Goal: Contribute content: Add original content to the website for others to see

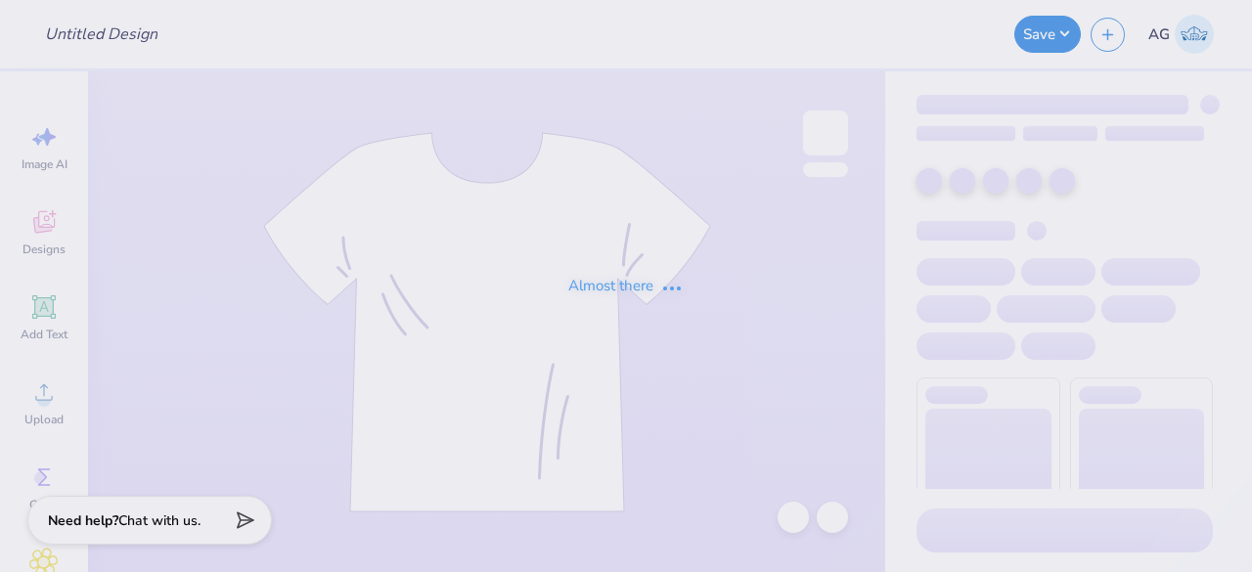
type input "Julia Karnilowicz : Lenoir-Rhyne University"
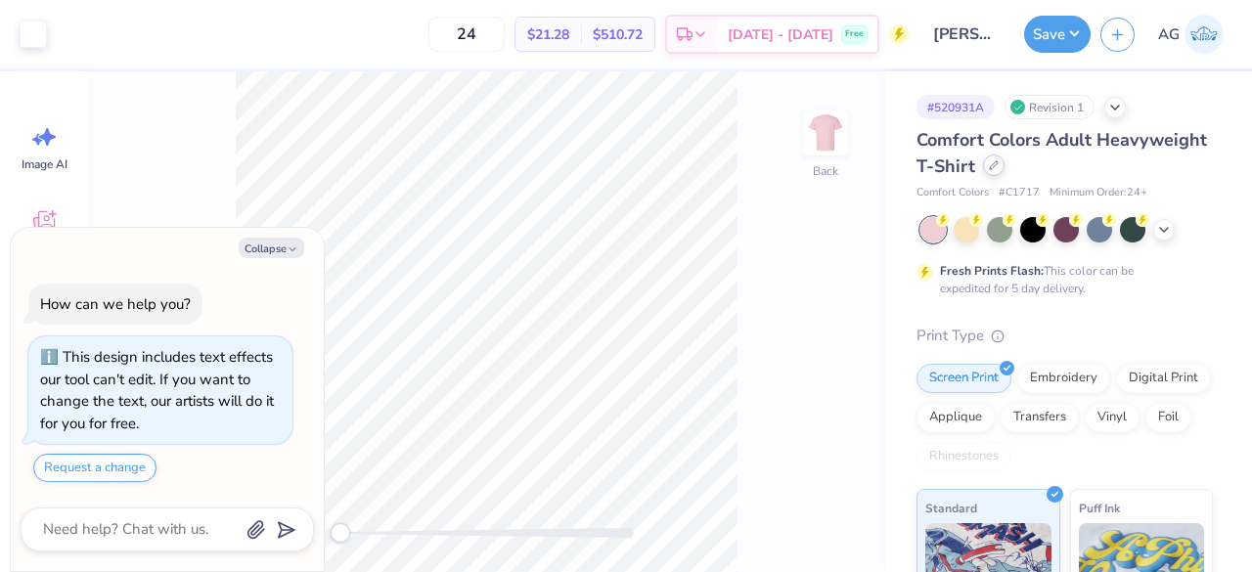
click at [1005, 165] on div at bounding box center [994, 166] width 22 height 22
type textarea "x"
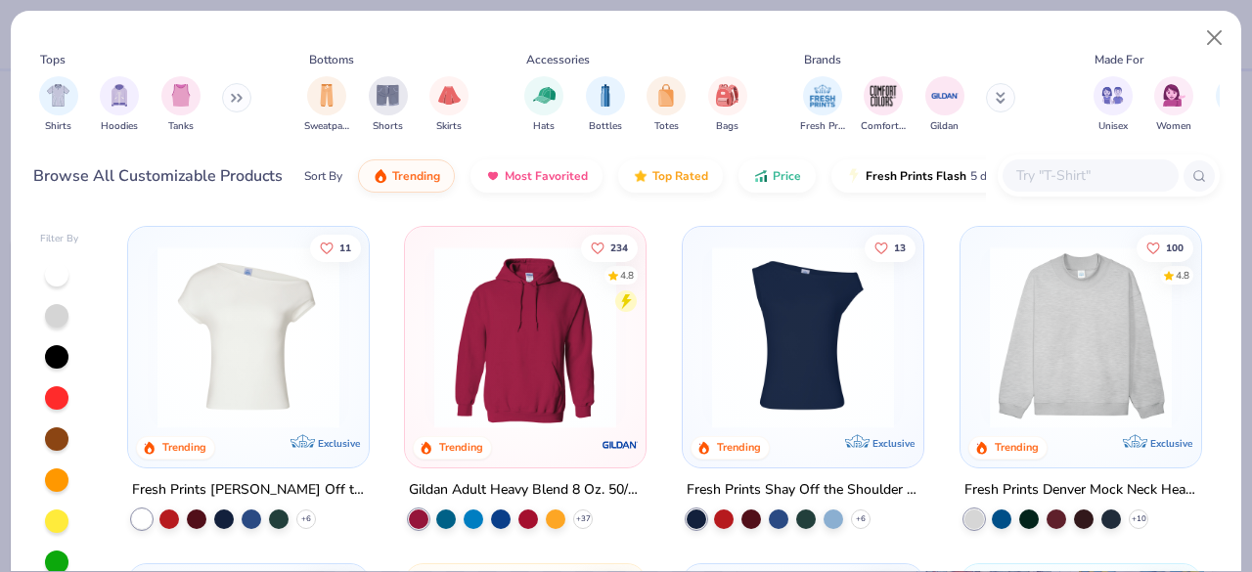
click at [1091, 174] on input "text" at bounding box center [1090, 175] width 151 height 23
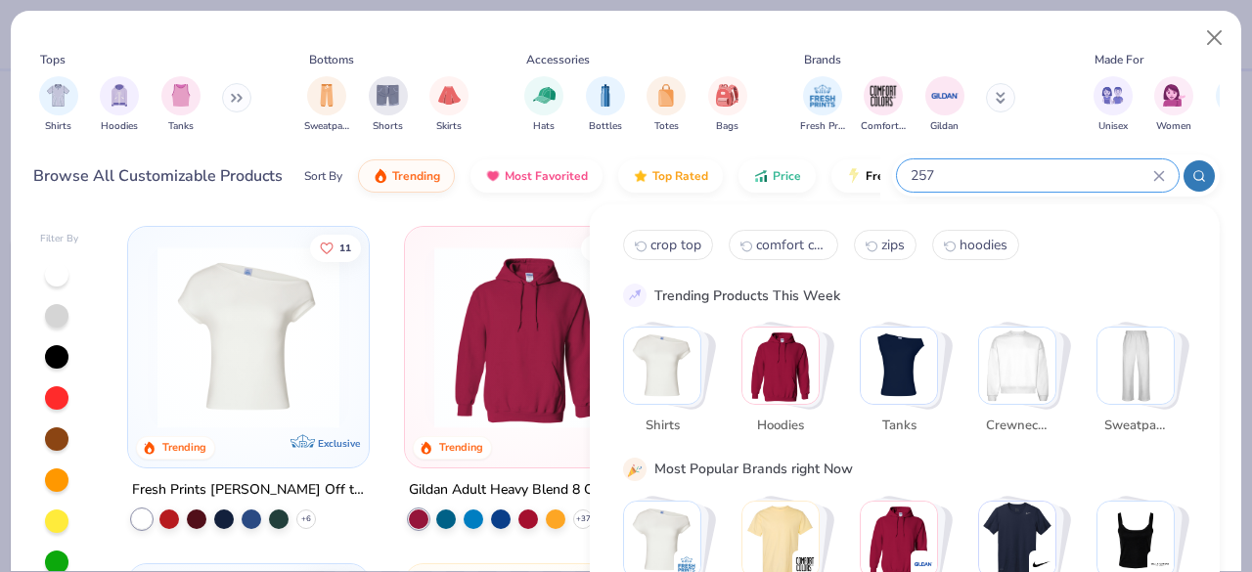
type input "257"
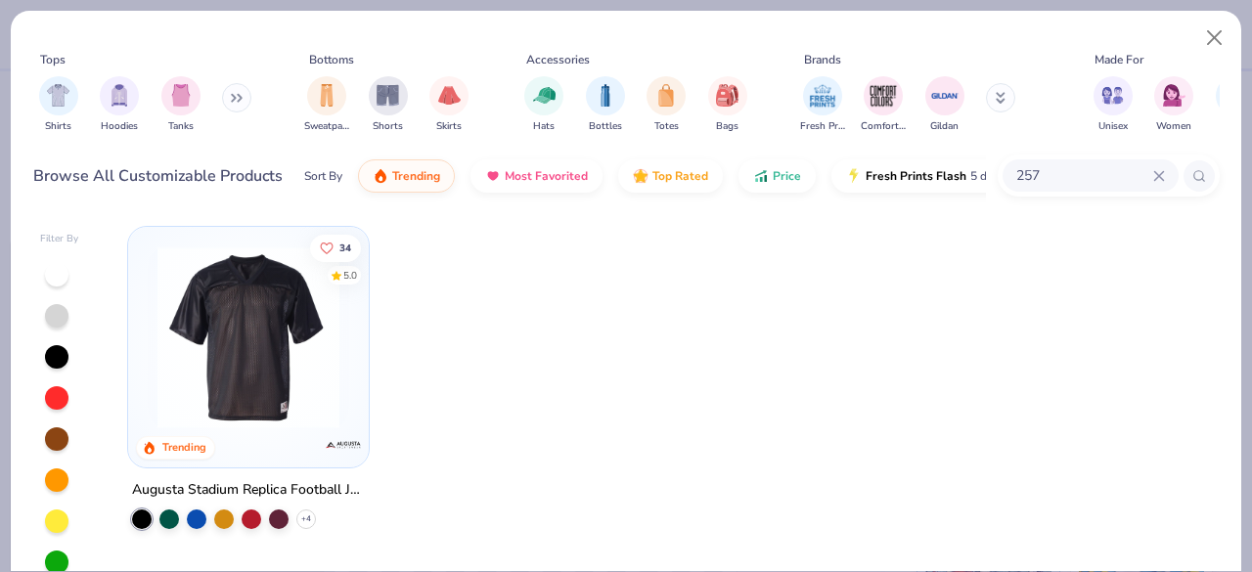
click at [295, 318] on img at bounding box center [249, 338] width 202 height 182
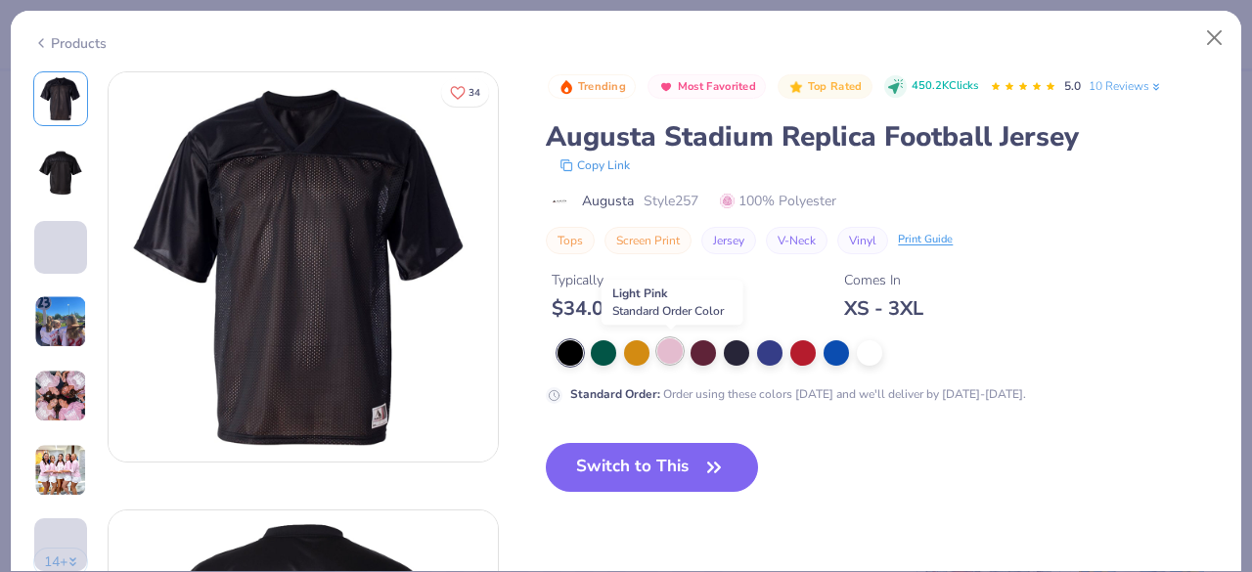
click at [682, 351] on div at bounding box center [669, 351] width 25 height 25
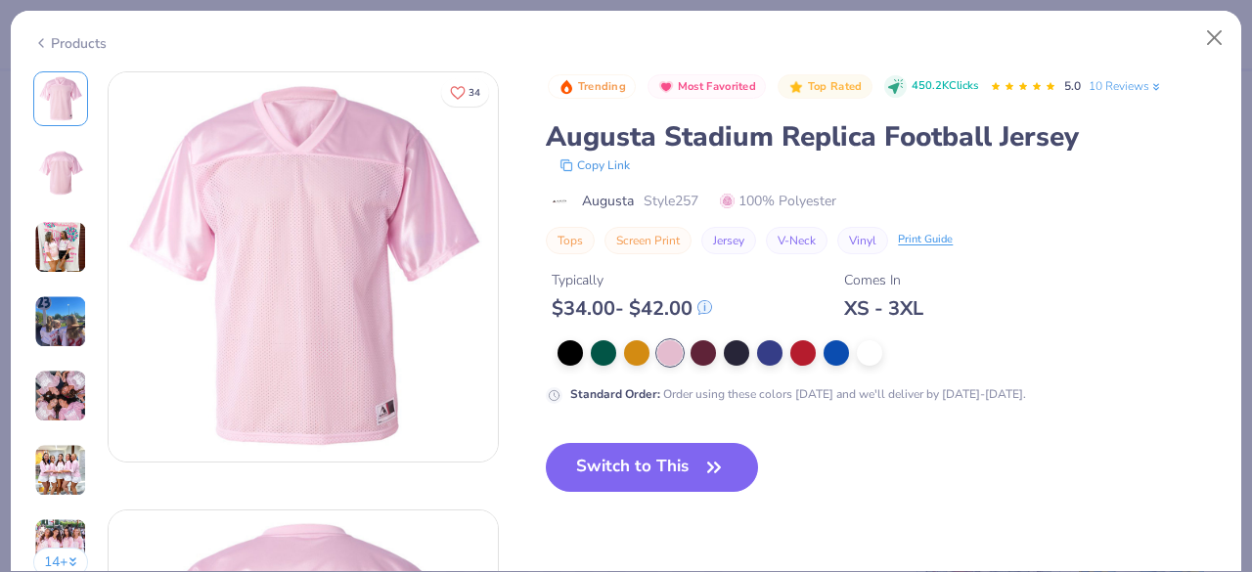
click at [658, 466] on button "Switch to This" at bounding box center [652, 467] width 212 height 49
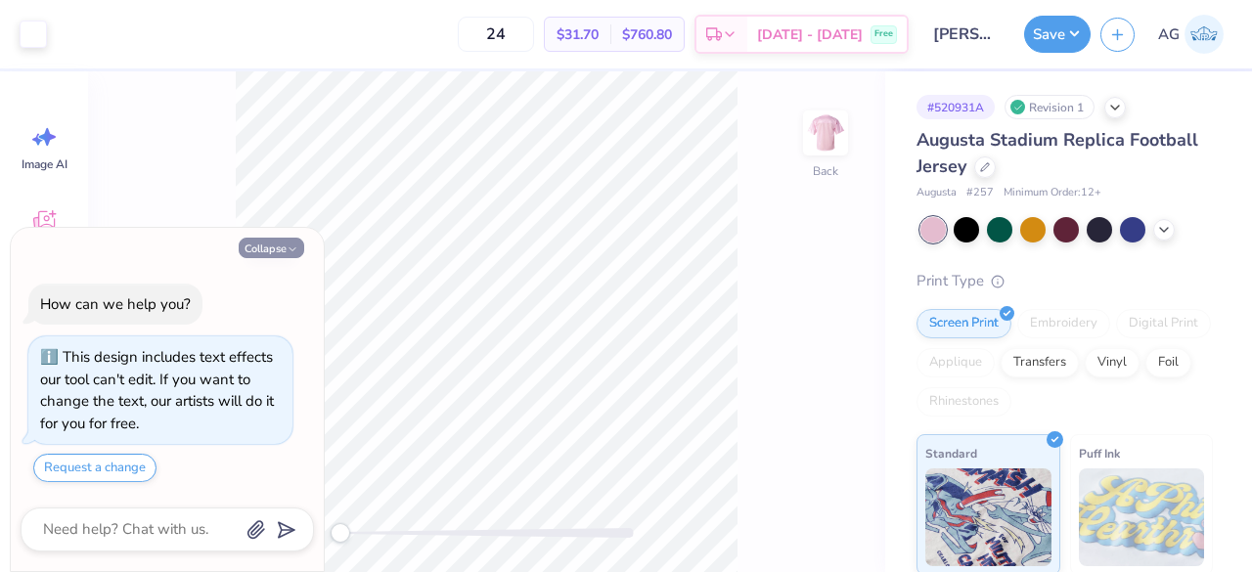
click at [273, 242] on button "Collapse" at bounding box center [272, 248] width 66 height 21
type textarea "x"
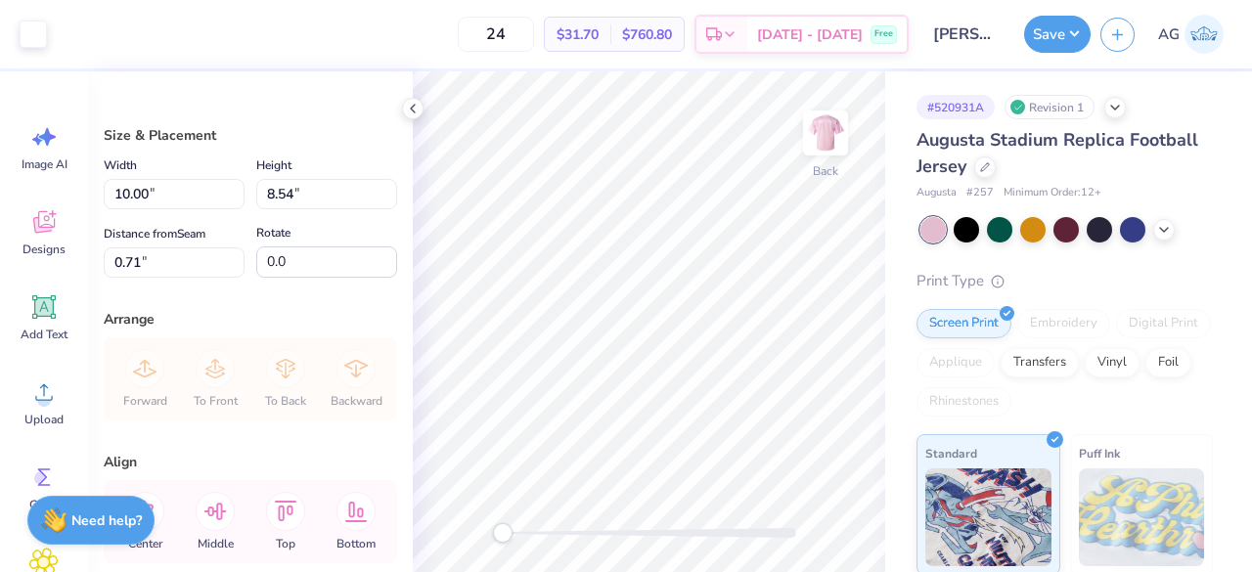
type input "1.89"
type input "1.76"
type input "1.68"
type input "1.64"
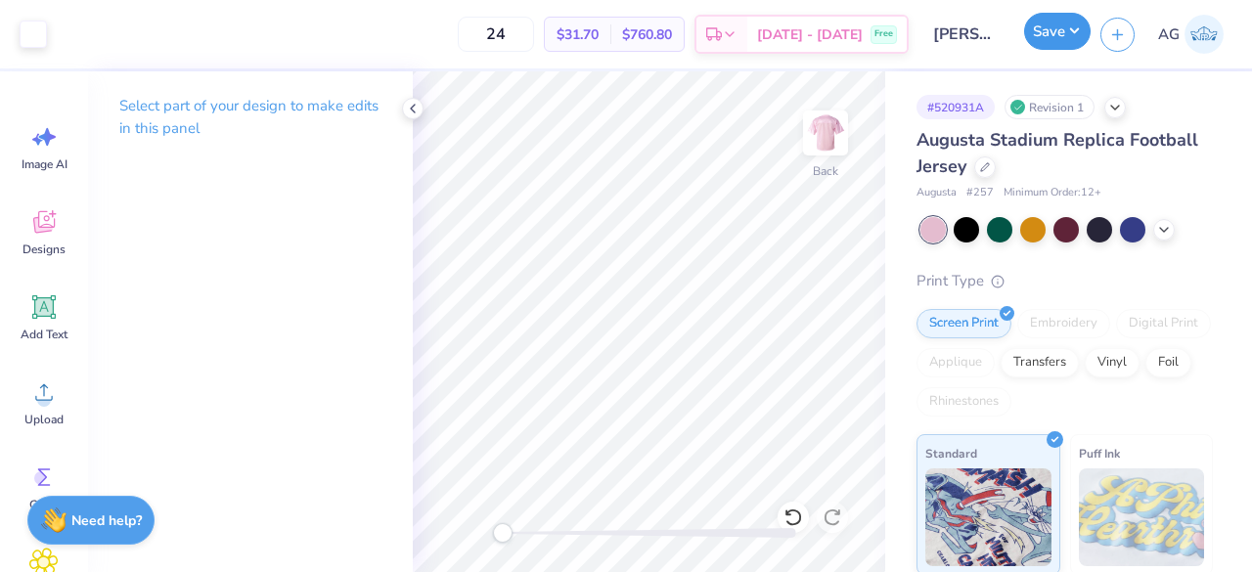
click at [1053, 44] on button "Save" at bounding box center [1057, 31] width 67 height 37
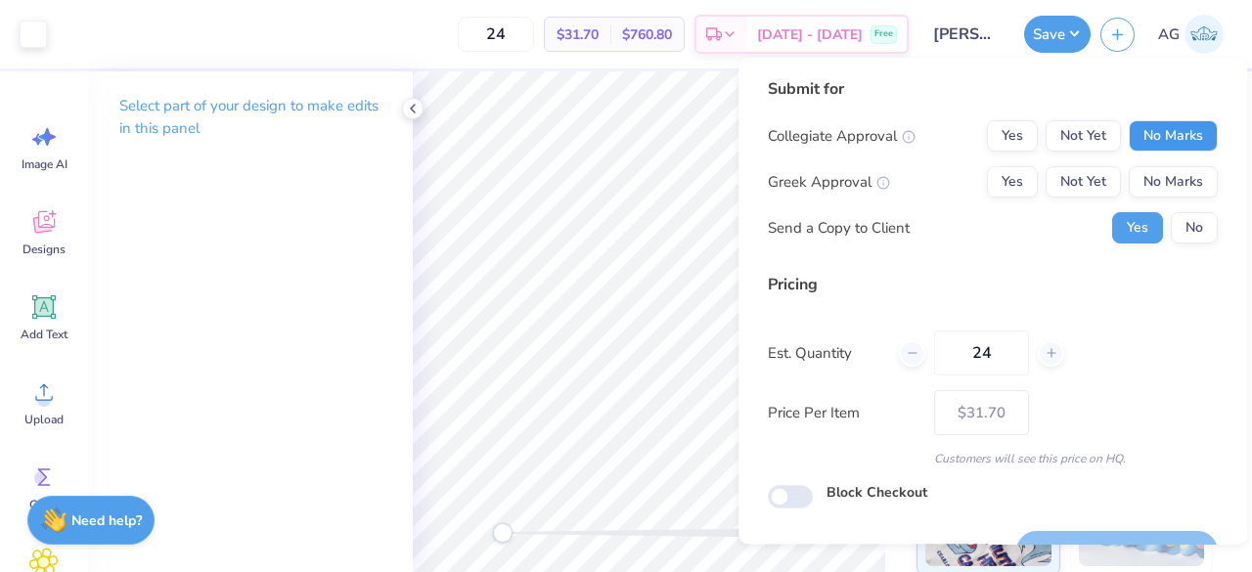
click at [1129, 130] on button "No Marks" at bounding box center [1173, 135] width 89 height 31
click at [987, 199] on div "Collegiate Approval Yes Not Yet No Marks Greek Approval Yes Not Yet No Marks Se…" at bounding box center [993, 181] width 450 height 123
click at [1017, 178] on button "Yes" at bounding box center [1012, 181] width 51 height 31
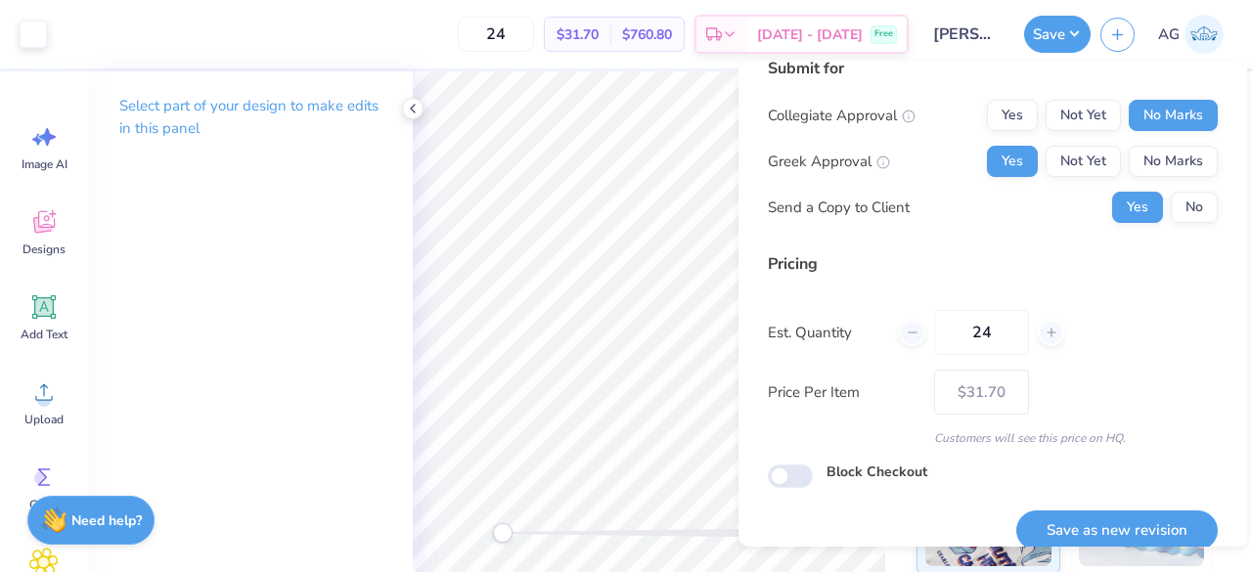
scroll to position [45, 0]
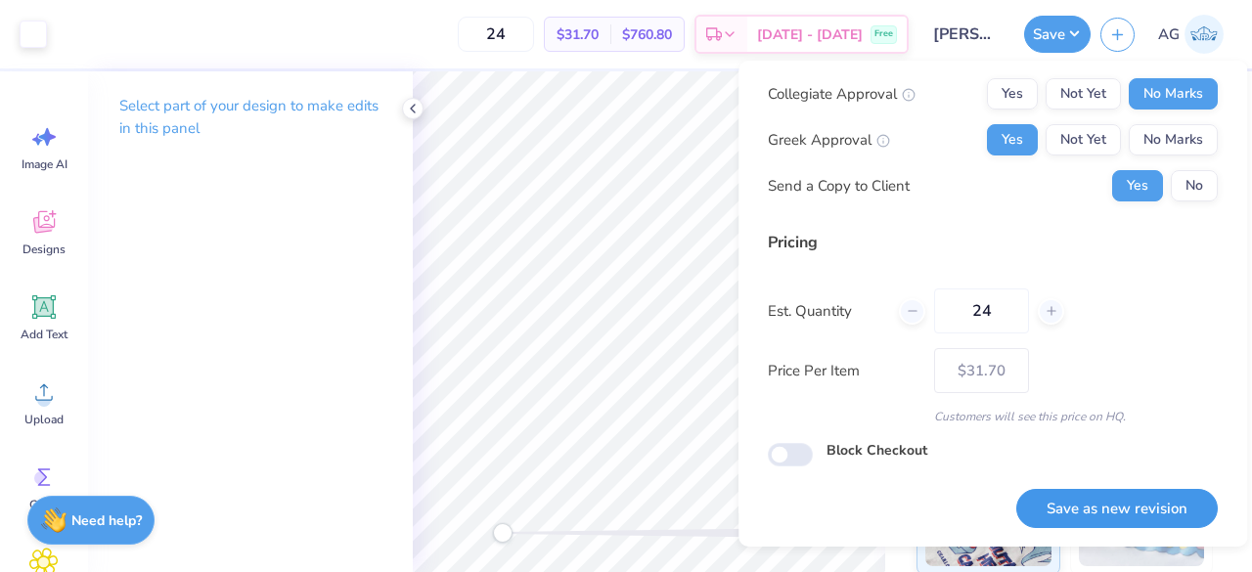
click at [1120, 495] on button "Save as new revision" at bounding box center [1118, 509] width 202 height 40
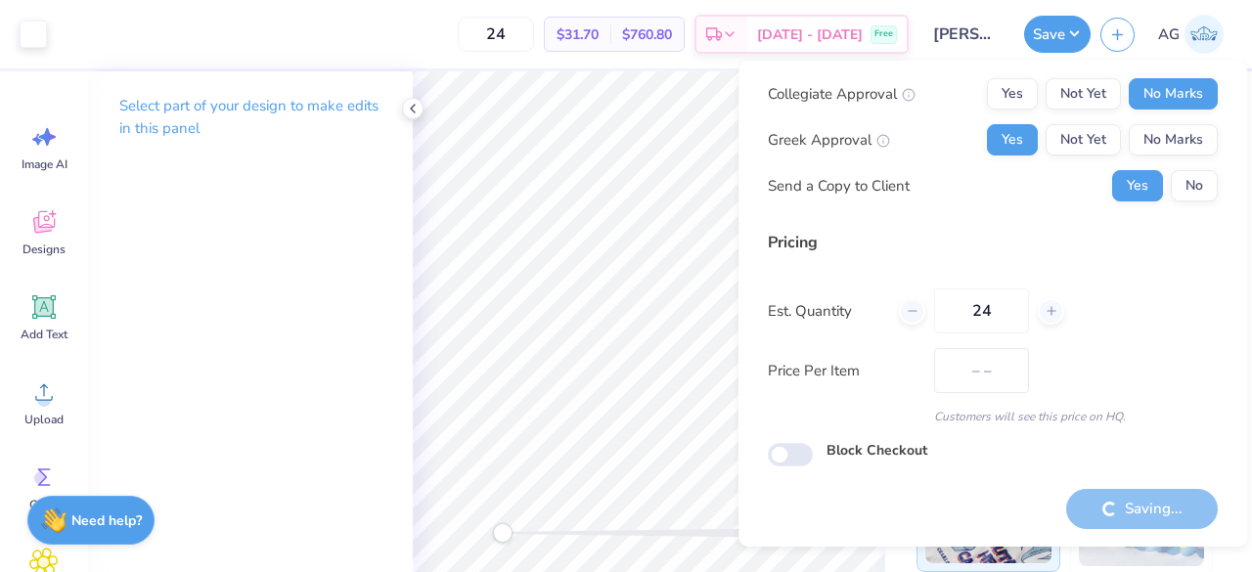
type input "$31.70"
